Goal: Register for event/course

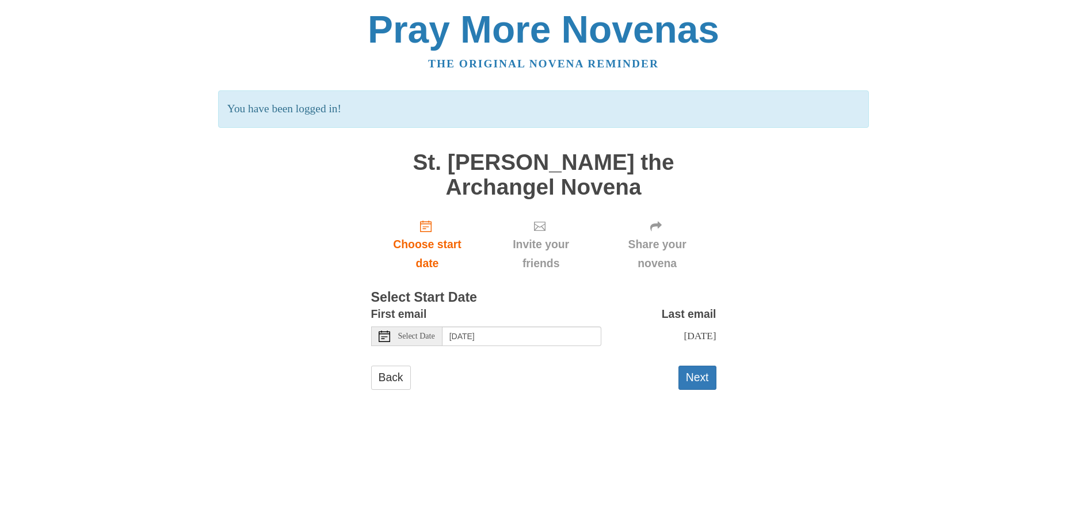
click at [432, 338] on span "Select Date" at bounding box center [416, 336] width 37 height 8
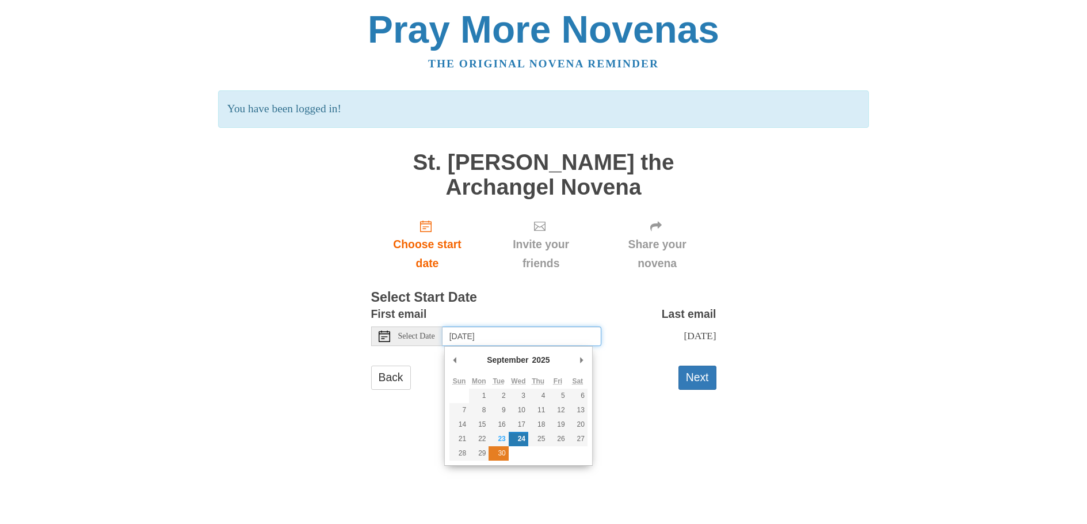
type input "Tuesday, September 30th"
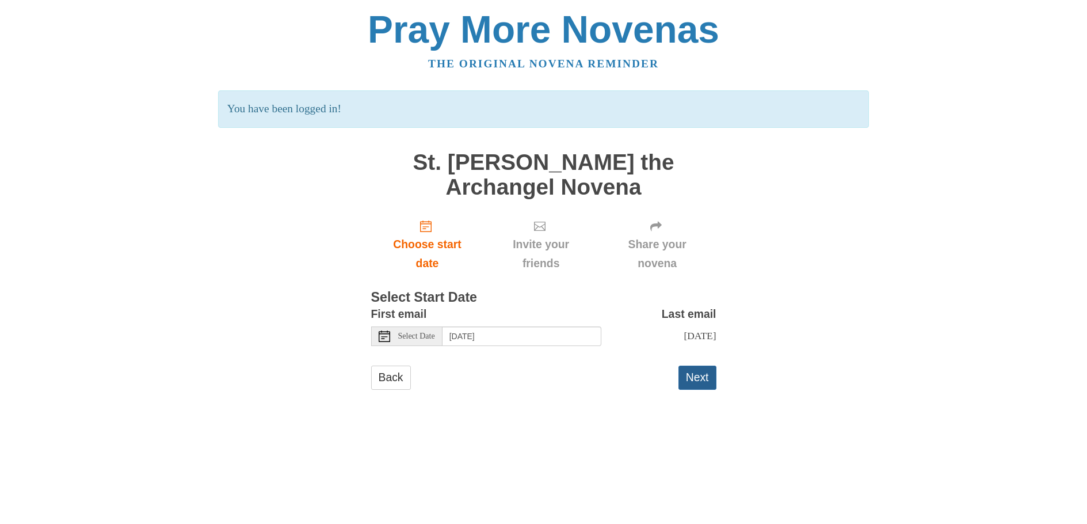
click at [699, 370] on button "Next" at bounding box center [698, 378] width 38 height 24
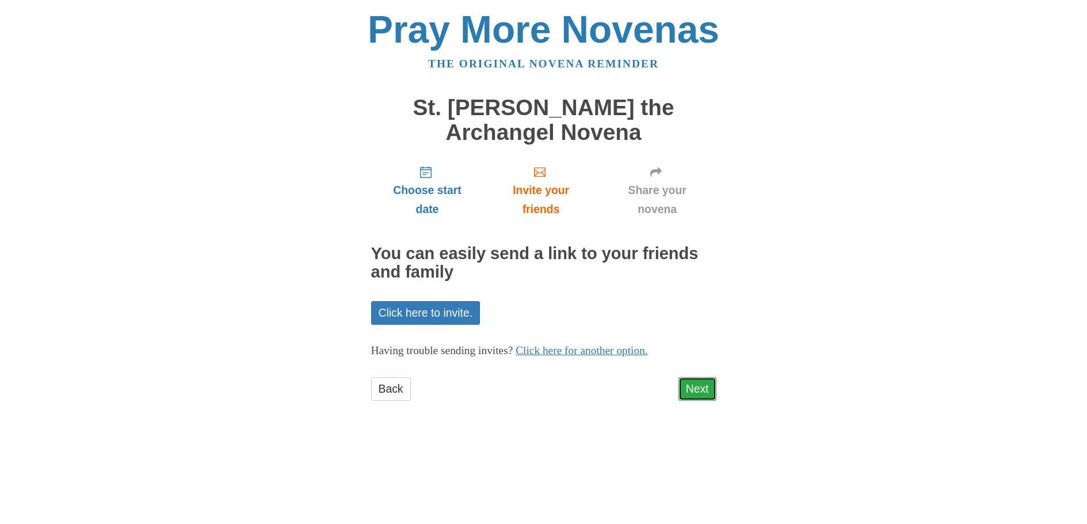
click at [696, 389] on link "Next" at bounding box center [698, 389] width 38 height 24
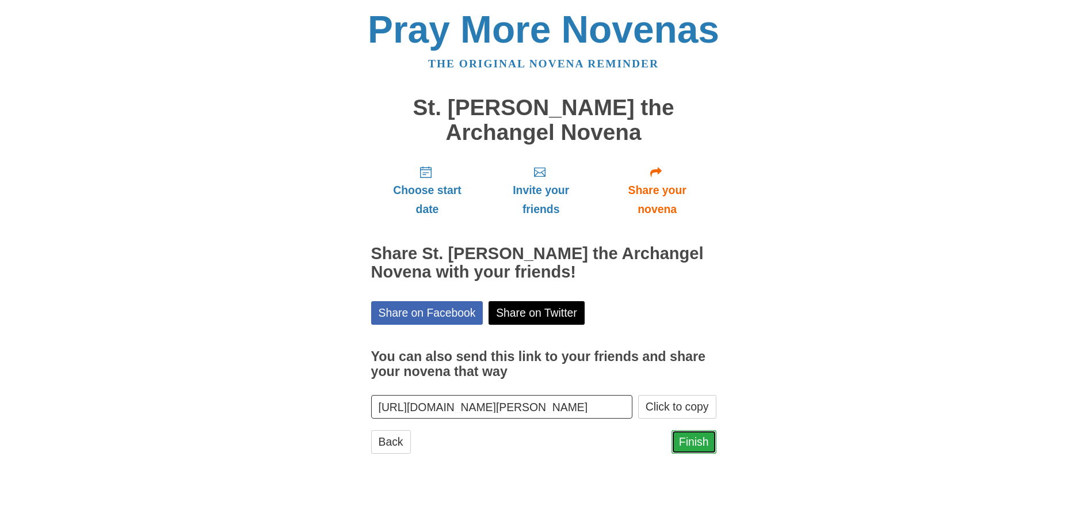
click at [694, 443] on link "Finish" at bounding box center [694, 442] width 45 height 24
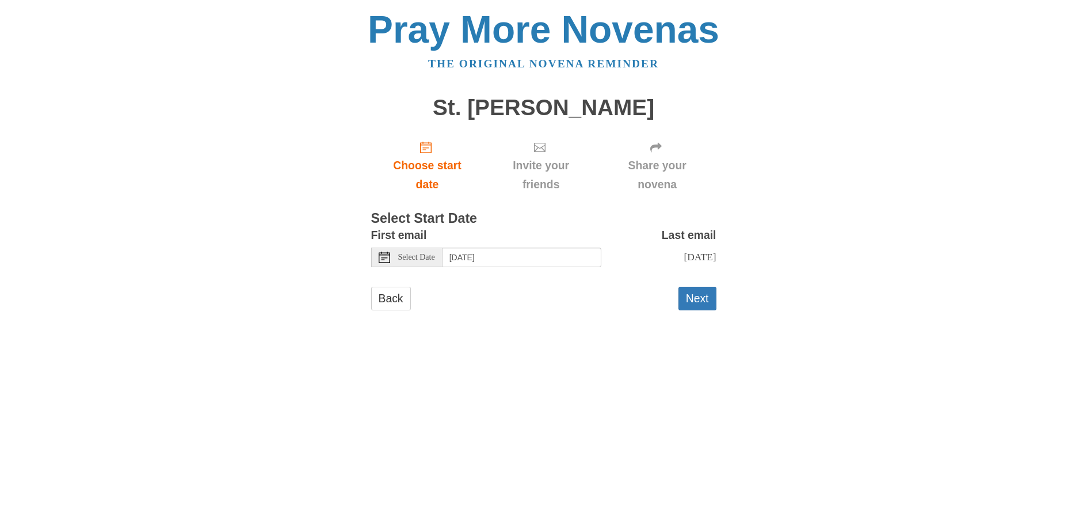
click at [411, 256] on span "Select Date" at bounding box center [416, 257] width 37 height 8
click at [690, 297] on button "Next" at bounding box center [698, 299] width 38 height 24
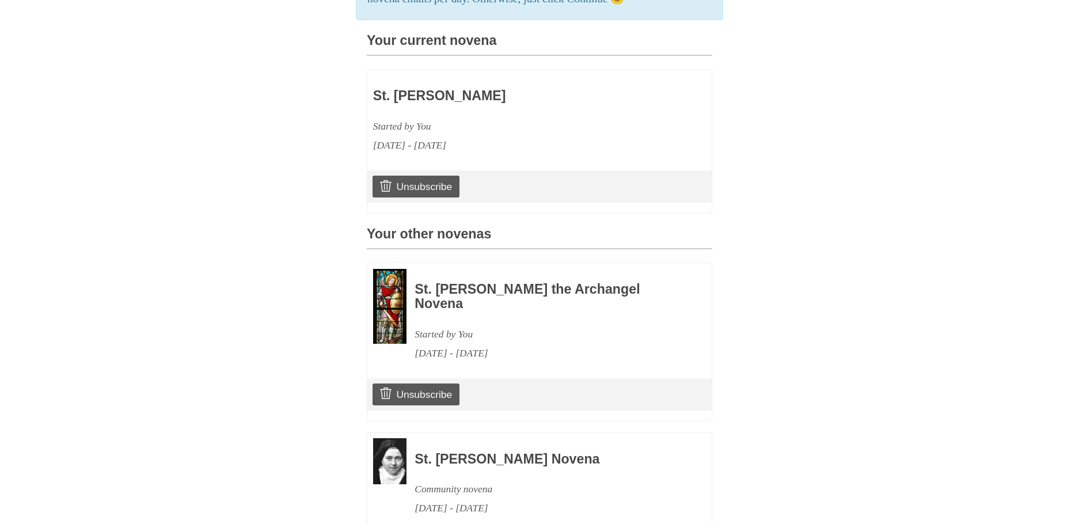
scroll to position [403, 0]
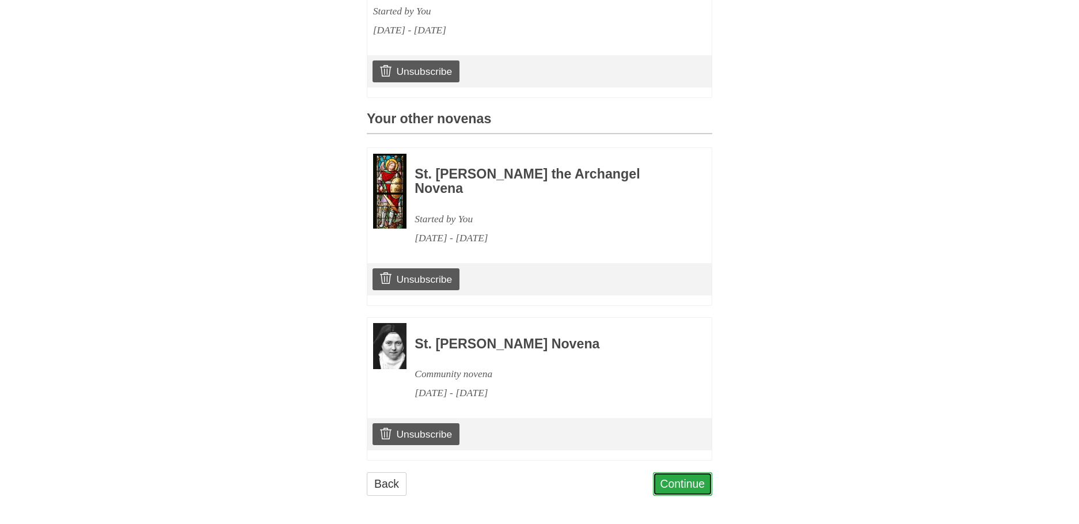
click at [676, 483] on link "Continue" at bounding box center [683, 484] width 60 height 24
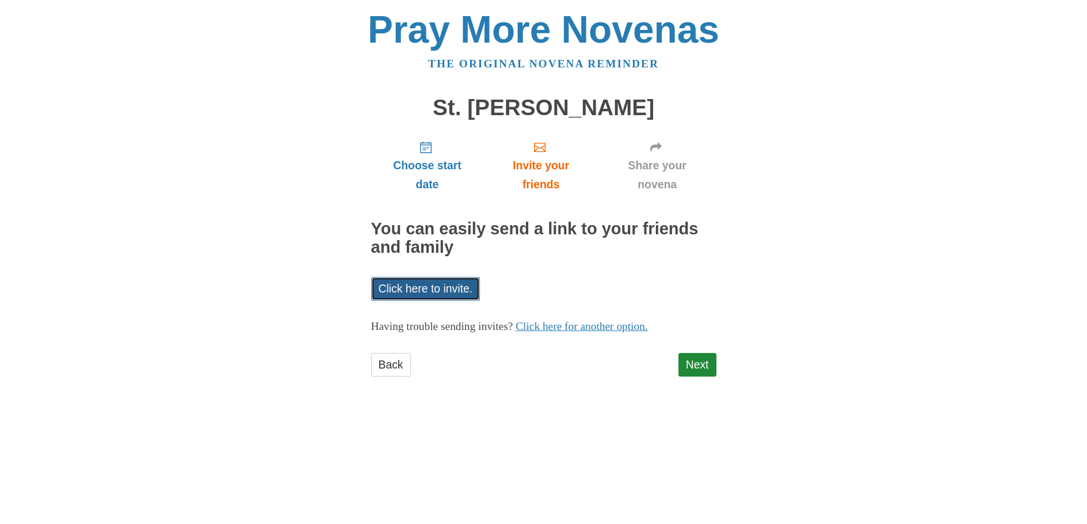
click at [443, 284] on link "Click here to invite." at bounding box center [425, 289] width 109 height 24
click at [437, 288] on link "Click here to invite." at bounding box center [425, 289] width 109 height 24
click at [690, 359] on link "Next" at bounding box center [698, 365] width 38 height 24
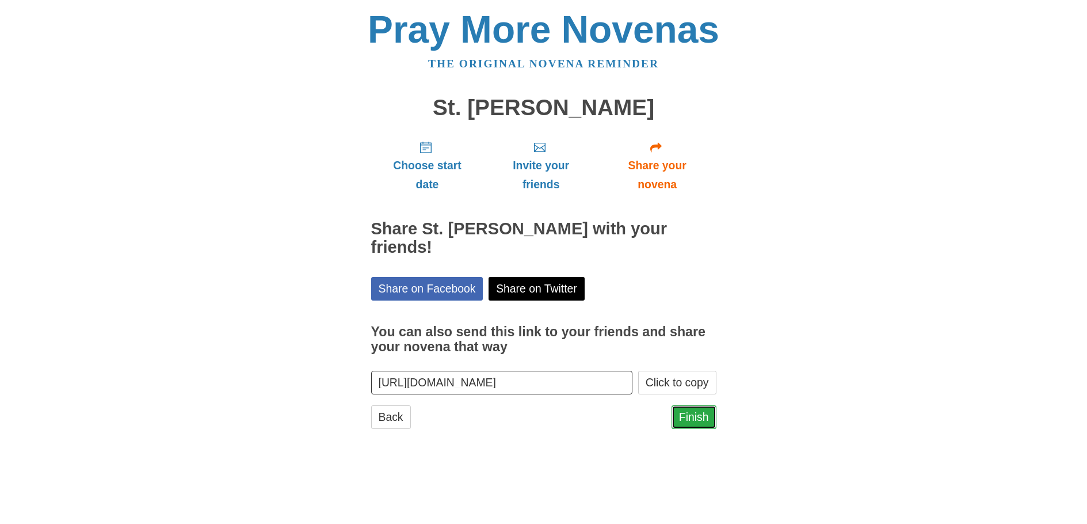
click at [691, 405] on link "Finish" at bounding box center [694, 417] width 45 height 24
